Goal: Task Accomplishment & Management: Manage account settings

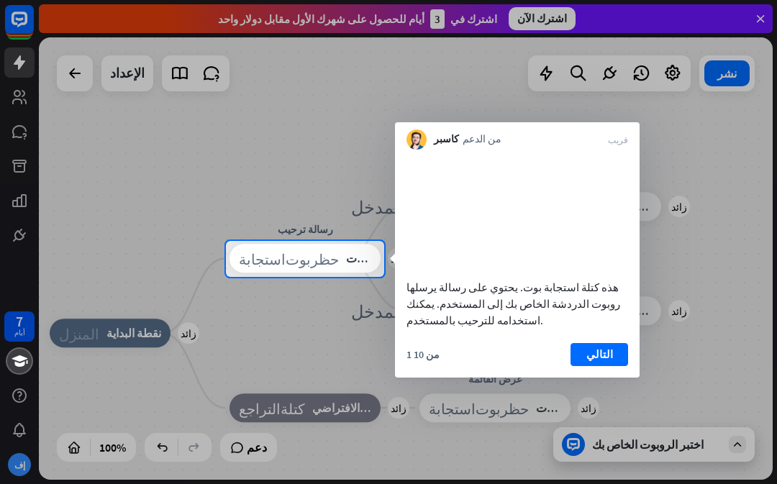
click at [72, 73] on div at bounding box center [388, 120] width 777 height 241
click at [29, 99] on div at bounding box center [388, 120] width 777 height 241
click at [15, 100] on div at bounding box center [388, 120] width 777 height 241
click at [29, 93] on div at bounding box center [388, 120] width 777 height 241
click at [12, 91] on div at bounding box center [388, 120] width 777 height 241
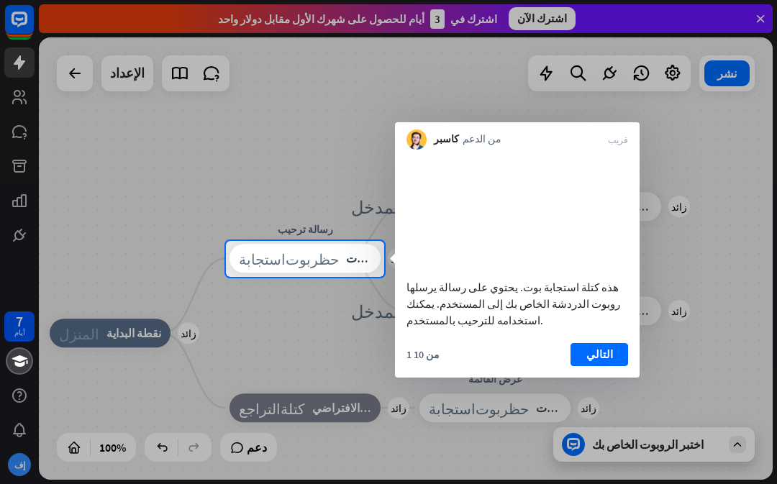
click at [14, 99] on div at bounding box center [388, 120] width 777 height 241
click at [19, 470] on div at bounding box center [388, 381] width 777 height 208
click at [18, 466] on div at bounding box center [388, 381] width 777 height 208
click at [7, 327] on div at bounding box center [388, 381] width 777 height 208
click at [12, 474] on div at bounding box center [388, 381] width 777 height 208
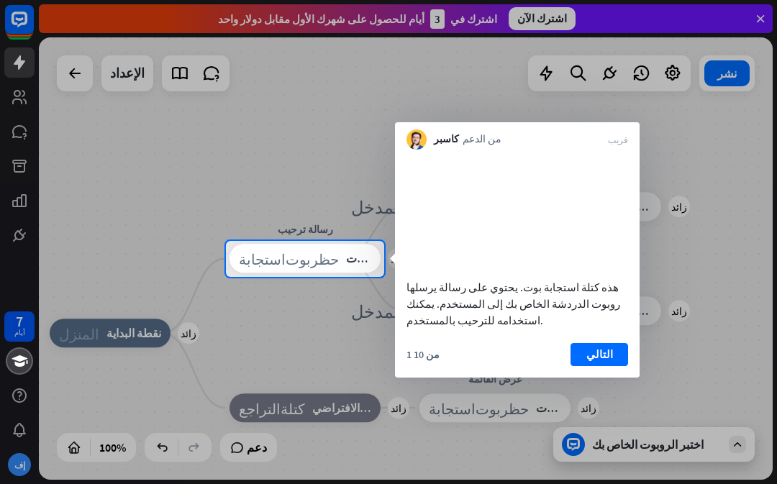
click at [26, 101] on div at bounding box center [388, 120] width 777 height 241
click at [10, 99] on div at bounding box center [388, 120] width 777 height 241
click at [15, 101] on div at bounding box center [388, 120] width 777 height 241
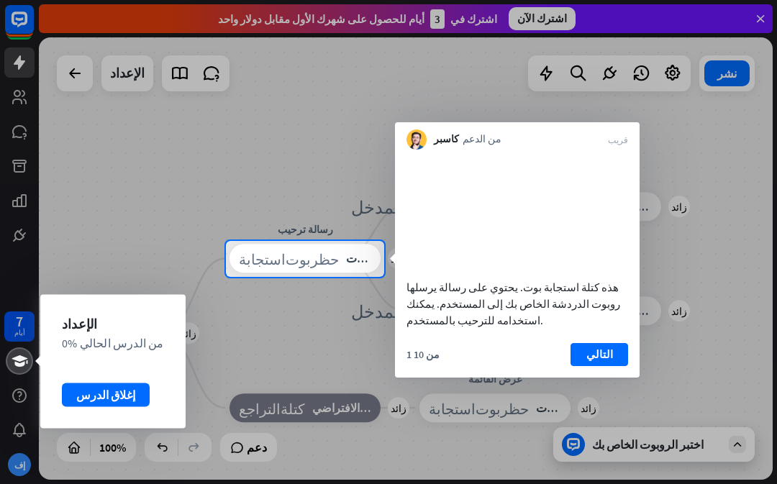
click at [91, 390] on div "إغلاق الدرس" at bounding box center [106, 394] width 88 height 23
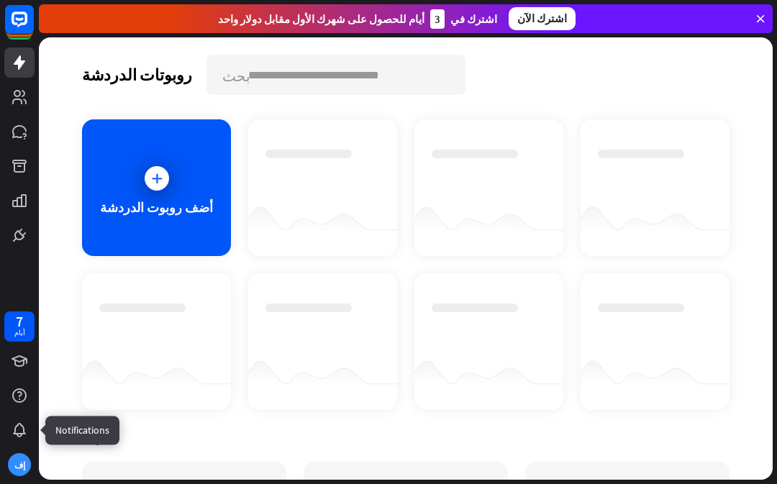
click at [0, 0] on icon at bounding box center [0, 0] width 0 height 0
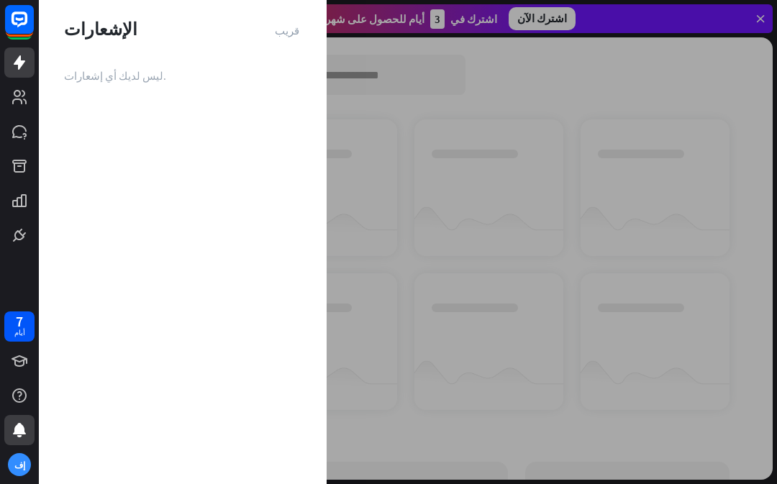
click at [23, 467] on div "إف" at bounding box center [19, 464] width 23 height 23
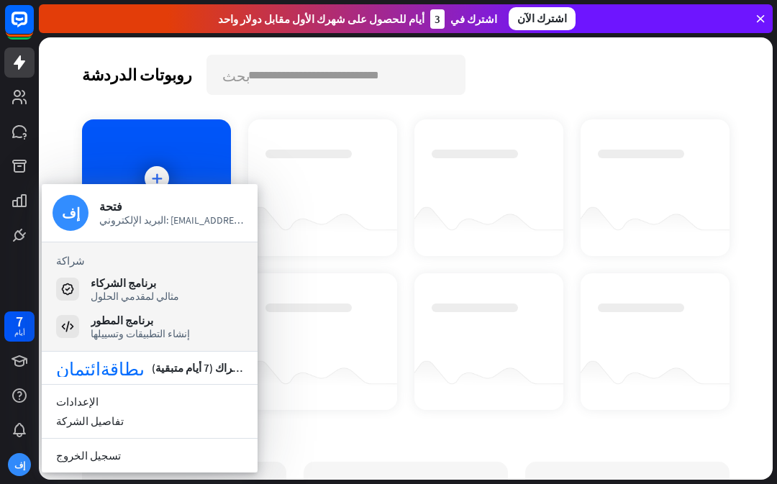
click at [76, 207] on div "إف" at bounding box center [70, 213] width 36 height 36
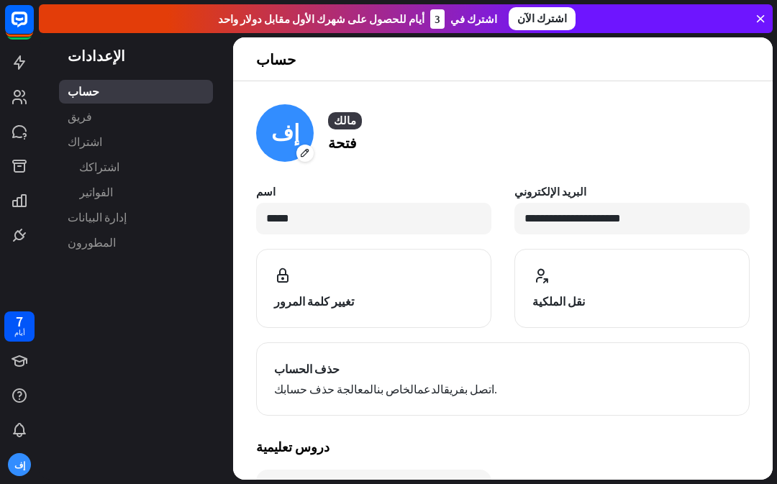
click at [324, 378] on button "حذف الحساب اتصل بفريق الدعم الخاص بنا لمعالجة حذف حسابك." at bounding box center [502, 378] width 493 height 73
click at [429, 379] on button "حذف الحساب اتصل بفريق الدعم الخاص بنا لمعالجة حذف حسابك." at bounding box center [502, 378] width 493 height 73
click at [19, 19] on icon at bounding box center [20, 19] width 8 height 4
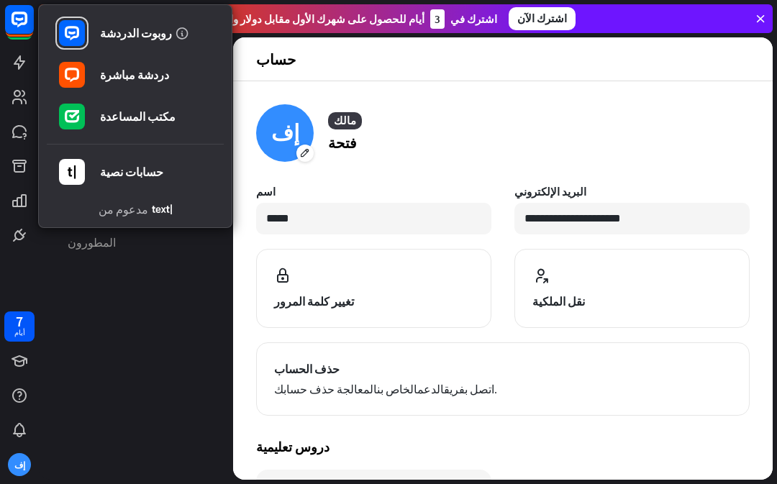
click at [13, 472] on div "إف" at bounding box center [19, 464] width 23 height 23
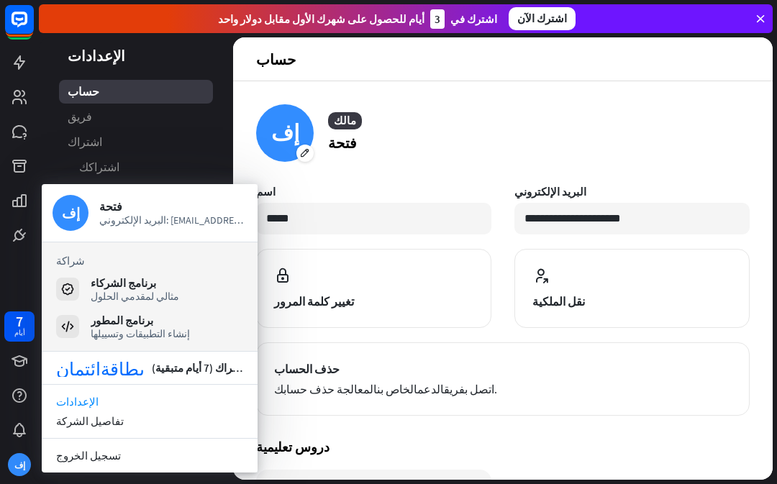
click at [60, 375] on icon "بطاقة_ائتمان" at bounding box center [100, 368] width 88 height 18
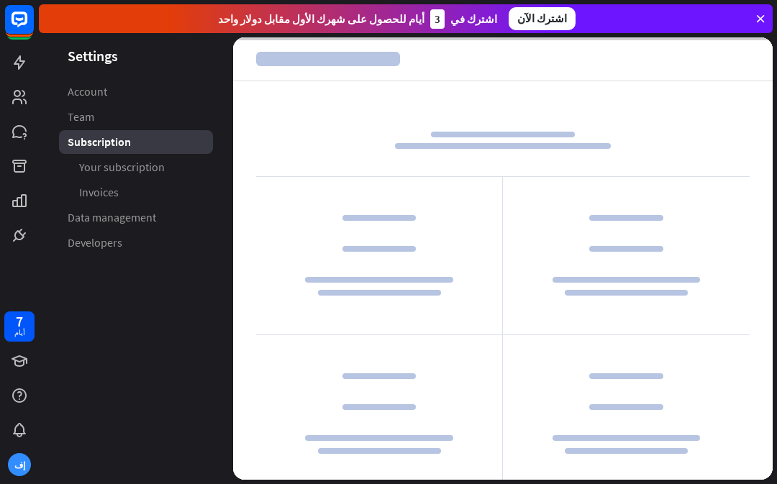
click at [61, 470] on aside "Settings Account Team Subscription Your subscription Invoices Data management D…" at bounding box center [136, 258] width 194 height 442
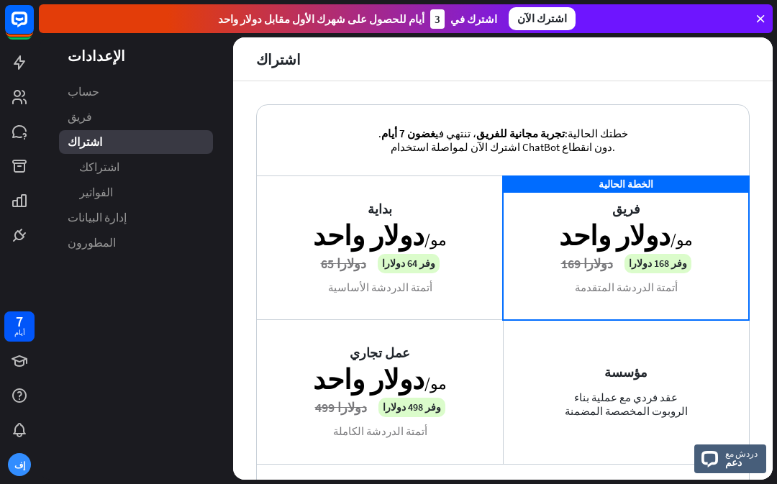
click at [6, 470] on div "إف" at bounding box center [19, 464] width 30 height 30
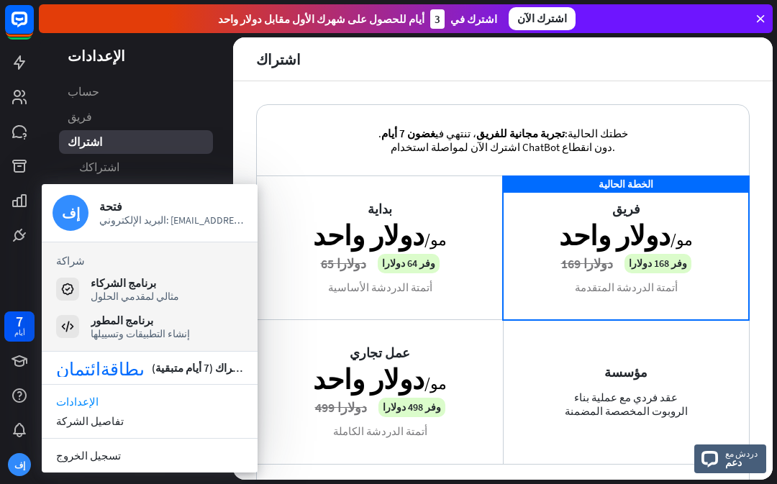
click at [99, 463] on link "تسجيل الخروج" at bounding box center [150, 455] width 216 height 19
